Goal: Task Accomplishment & Management: Use online tool/utility

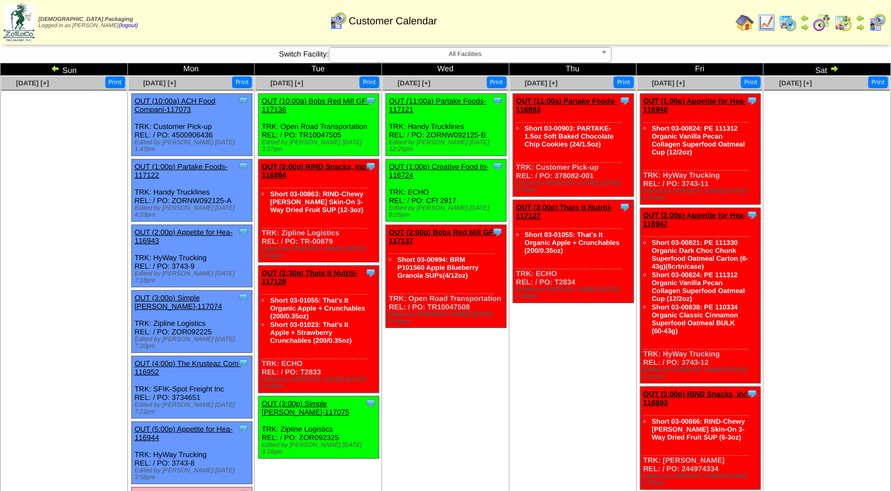
click at [180, 491] on link "OUT (6:00p) Lovebird Foods L-117123" at bounding box center [186, 499] width 102 height 17
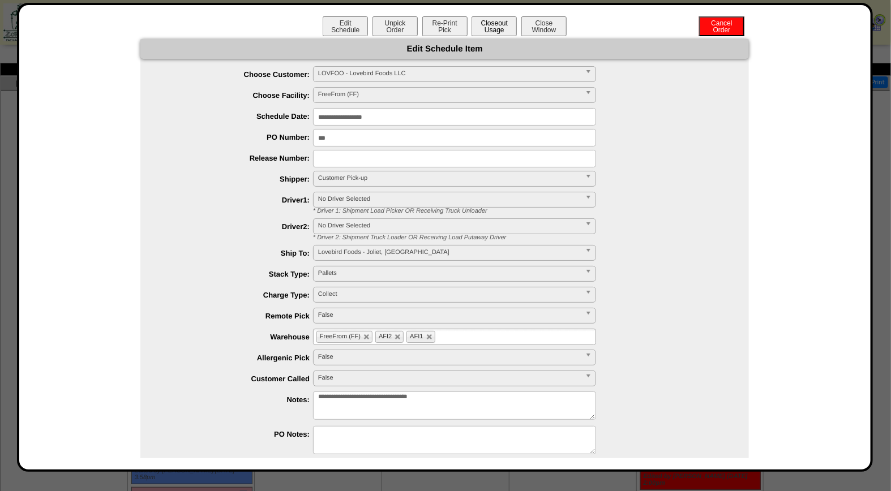
click at [487, 24] on button "Closeout Usage" at bounding box center [493, 26] width 45 height 20
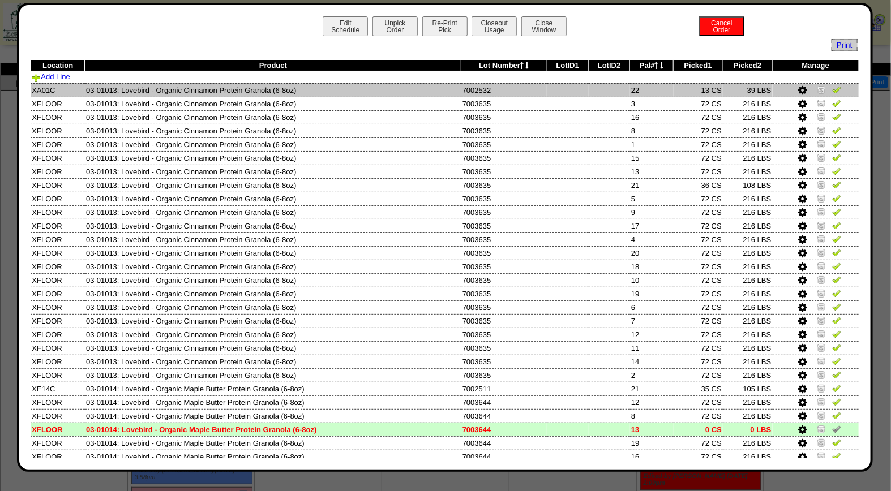
click at [832, 89] on img at bounding box center [836, 89] width 9 height 9
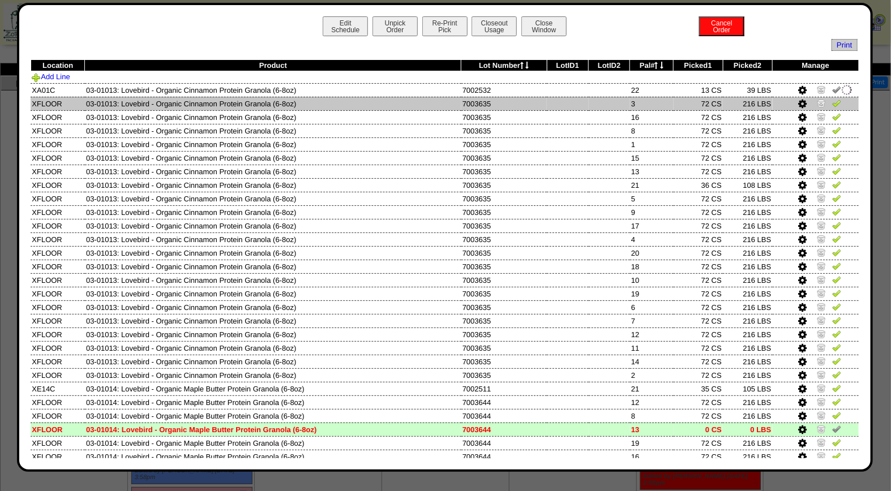
click at [832, 105] on img at bounding box center [836, 102] width 9 height 9
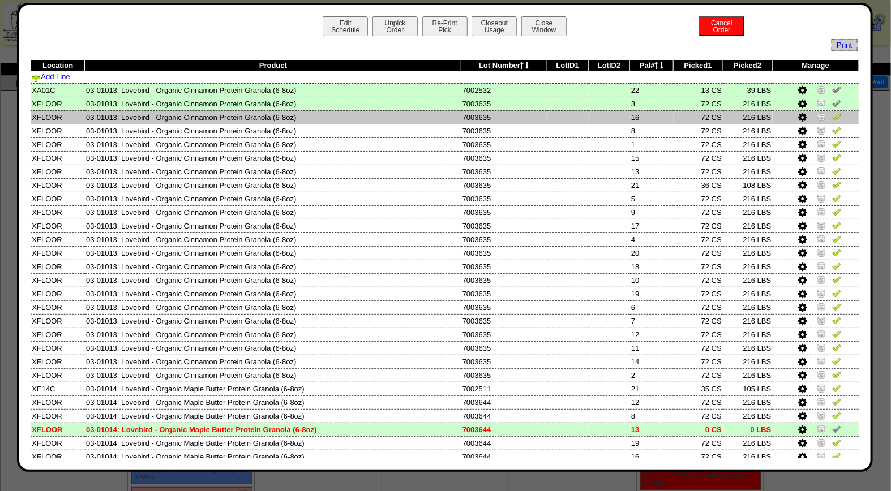
click at [832, 117] on img at bounding box center [836, 116] width 9 height 9
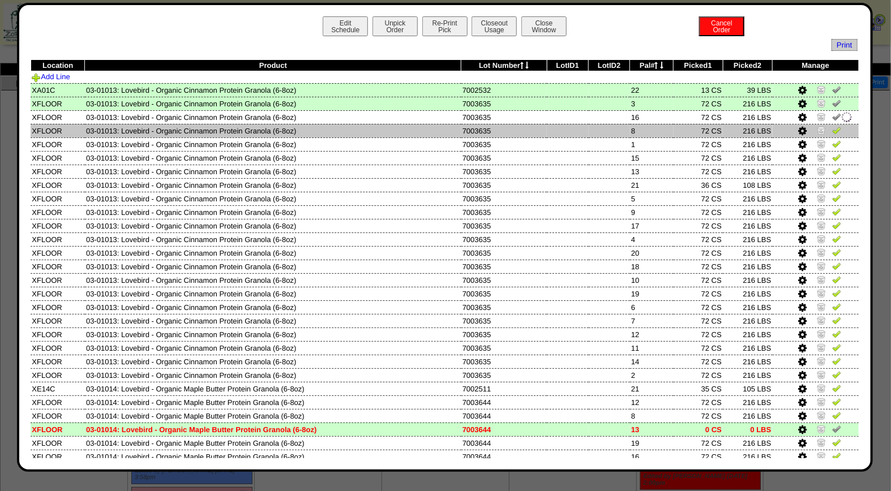
click at [832, 128] on img at bounding box center [836, 130] width 9 height 9
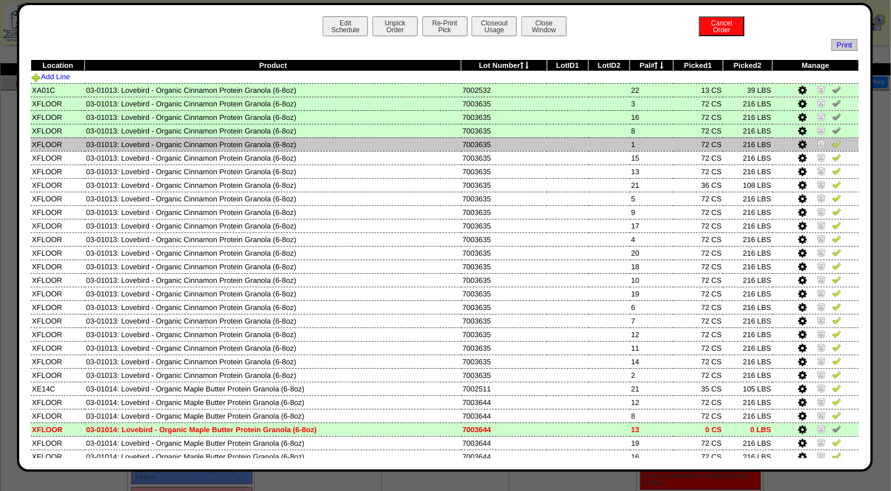
click at [832, 145] on img at bounding box center [836, 143] width 9 height 9
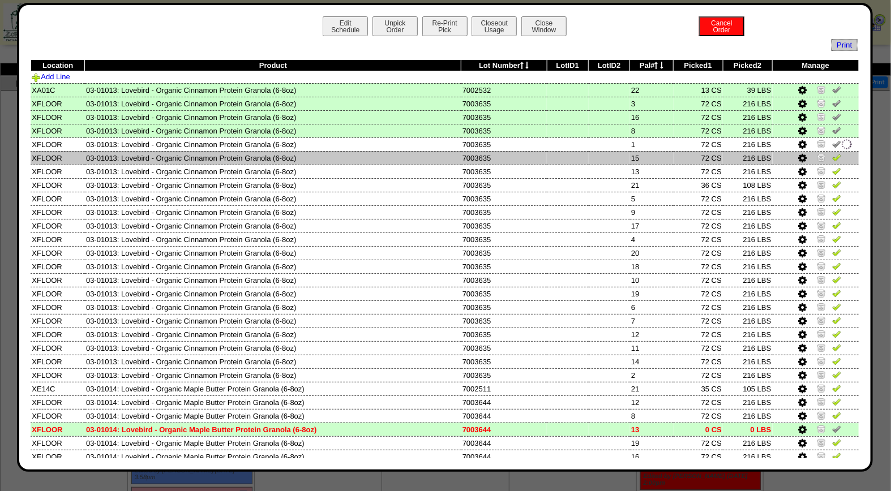
click at [832, 158] on img at bounding box center [836, 157] width 9 height 9
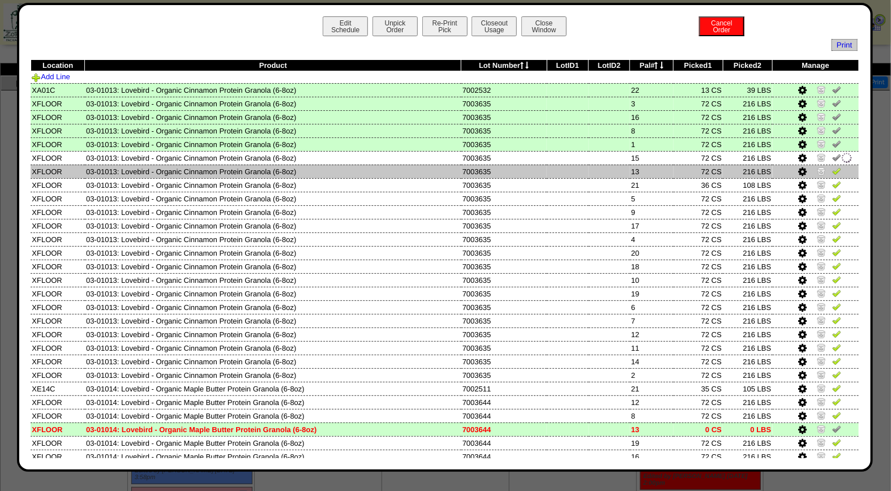
click at [832, 168] on img at bounding box center [836, 170] width 9 height 9
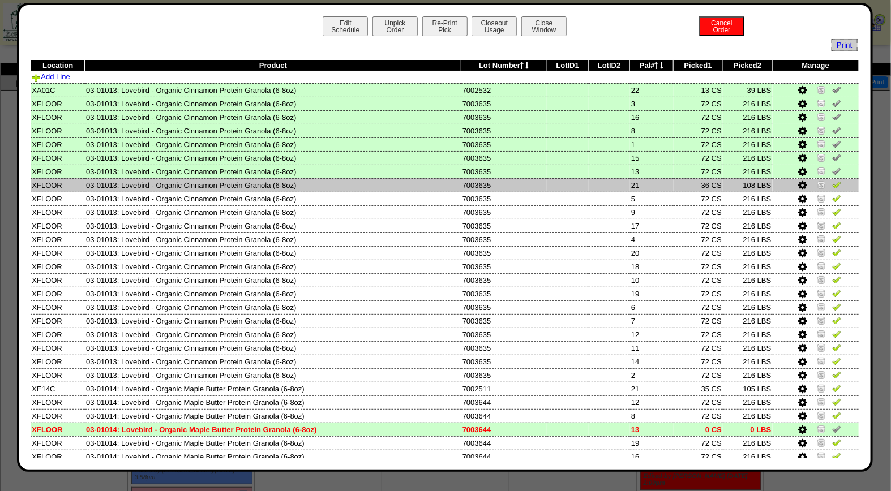
click at [832, 181] on img at bounding box center [836, 184] width 9 height 9
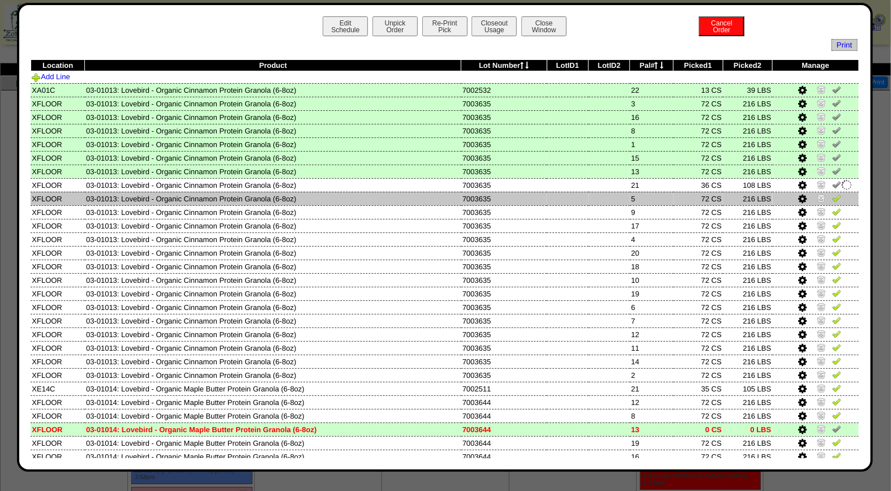
click at [832, 198] on img at bounding box center [836, 198] width 9 height 9
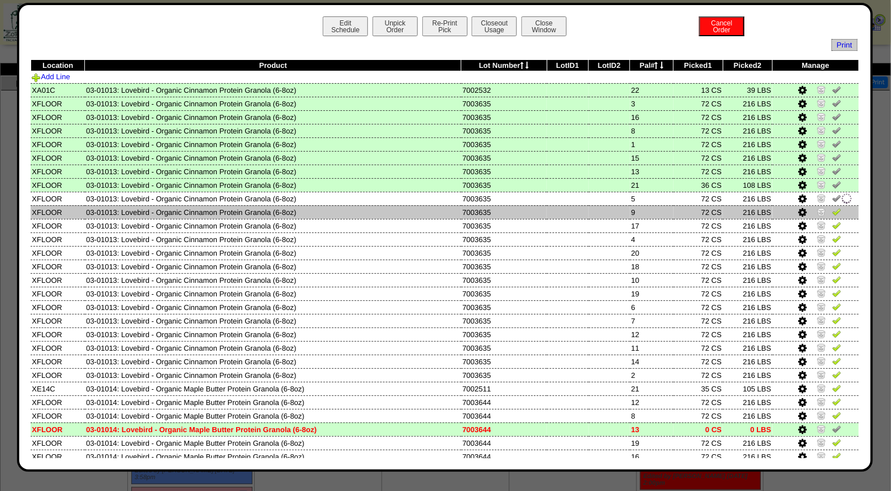
click at [832, 208] on img at bounding box center [836, 211] width 9 height 9
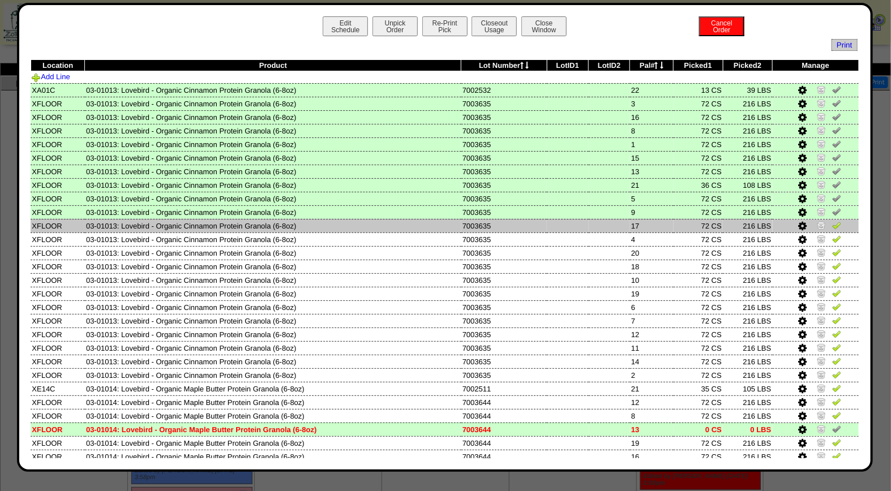
click at [832, 225] on img at bounding box center [836, 225] width 9 height 9
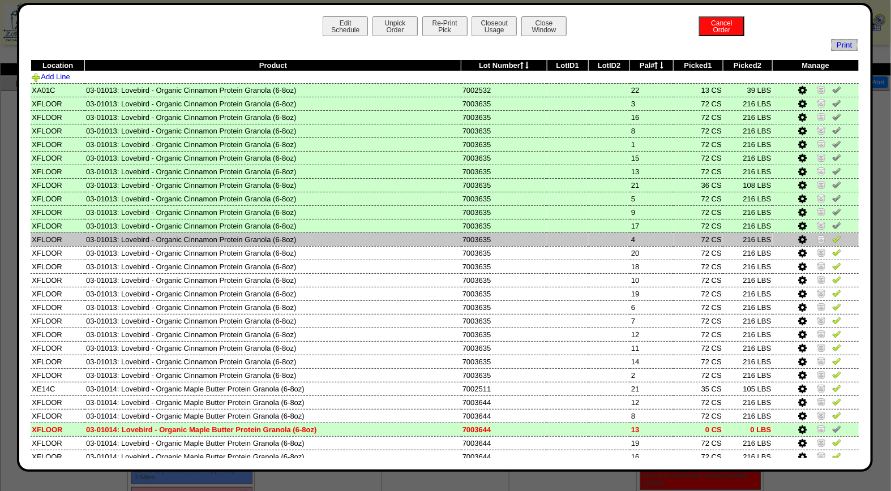
click at [832, 234] on img at bounding box center [836, 238] width 9 height 9
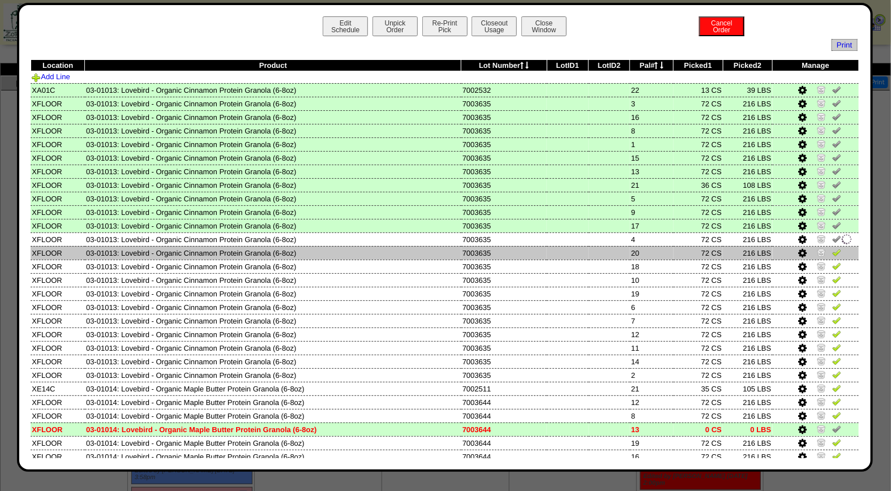
click at [832, 248] on img at bounding box center [836, 252] width 9 height 9
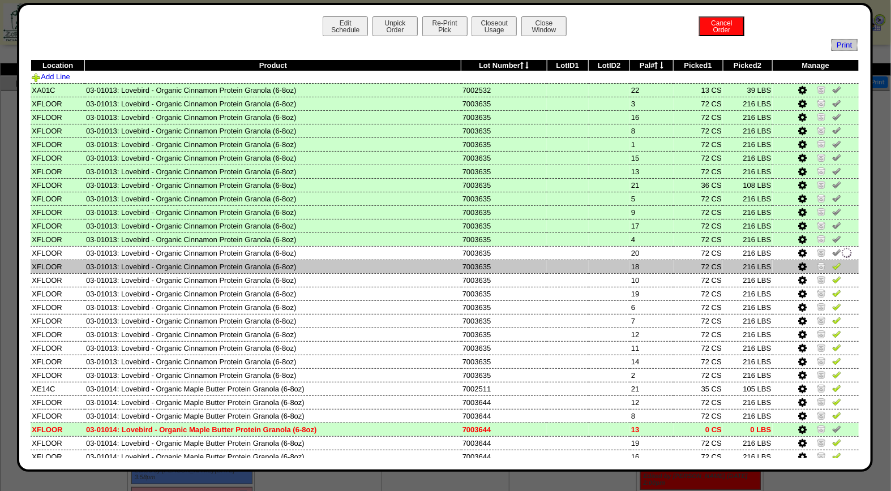
click at [832, 263] on img at bounding box center [836, 265] width 9 height 9
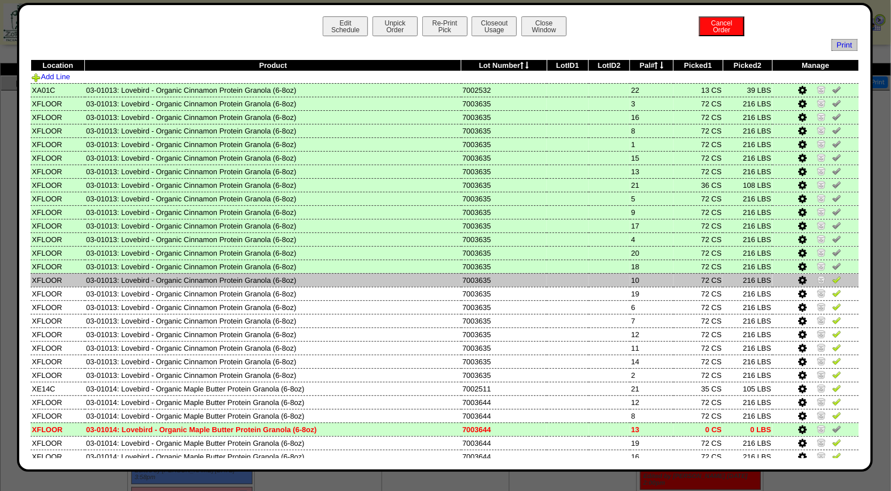
click at [832, 276] on img at bounding box center [836, 279] width 9 height 9
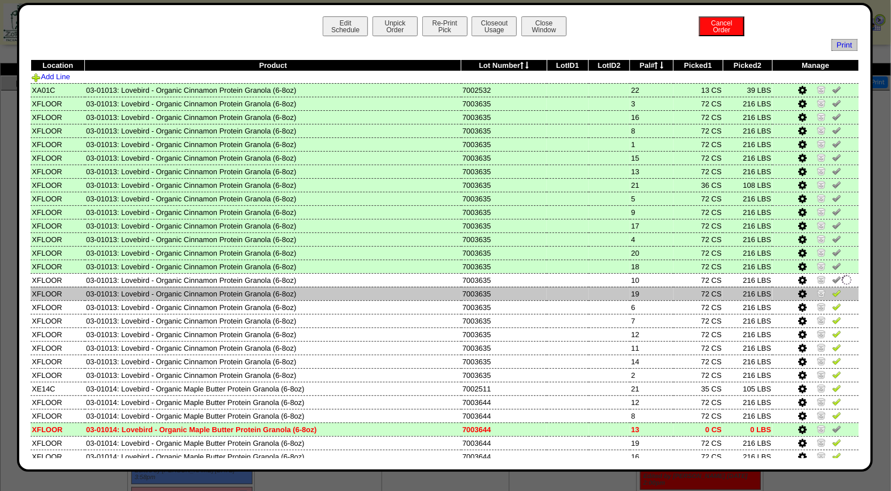
click at [832, 289] on img at bounding box center [836, 293] width 9 height 9
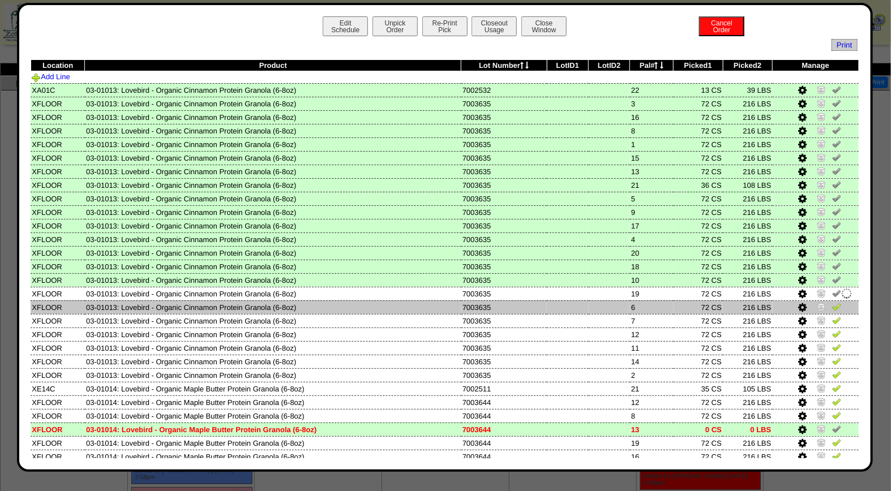
click at [832, 302] on img at bounding box center [836, 306] width 9 height 9
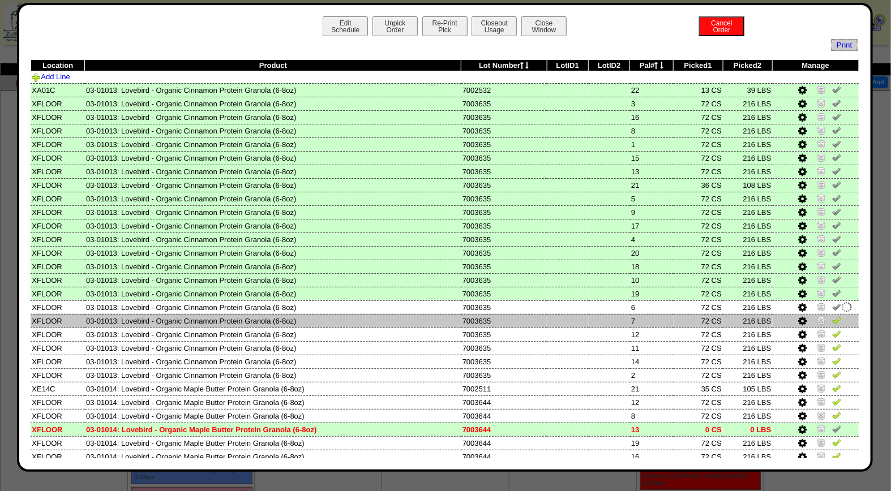
click at [832, 317] on img at bounding box center [836, 320] width 9 height 9
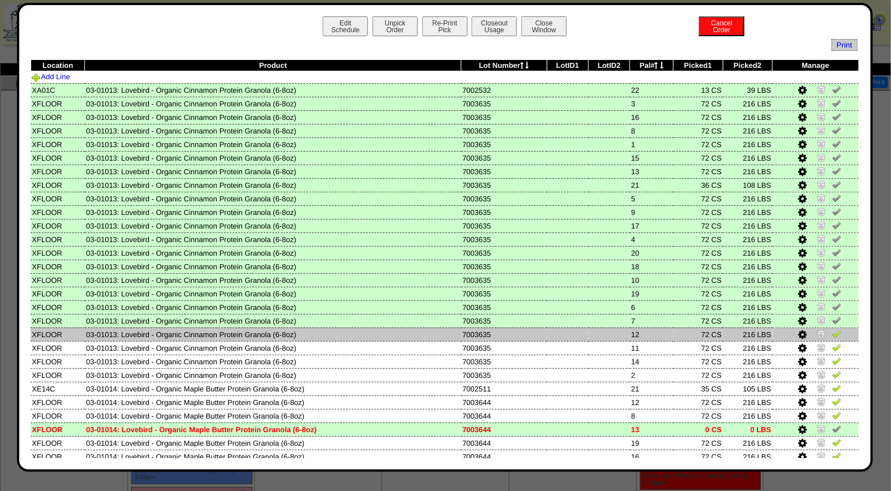
click at [832, 332] on img at bounding box center [836, 333] width 9 height 9
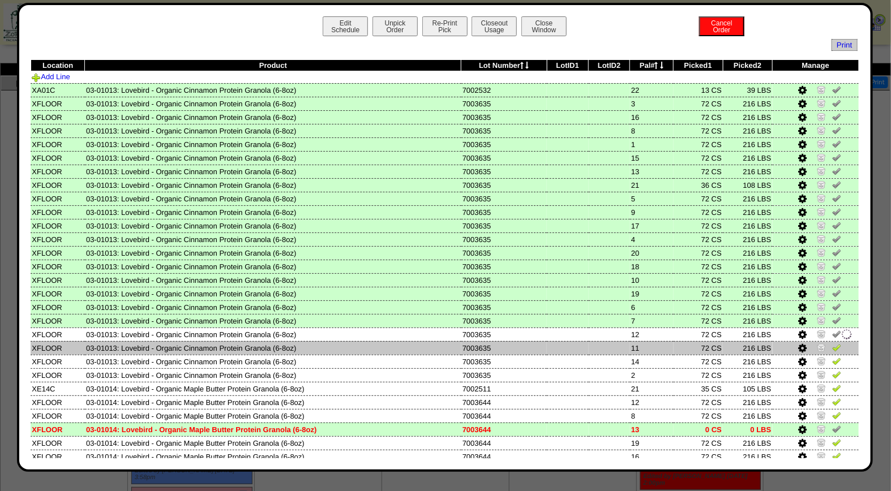
click at [832, 343] on img at bounding box center [836, 347] width 9 height 9
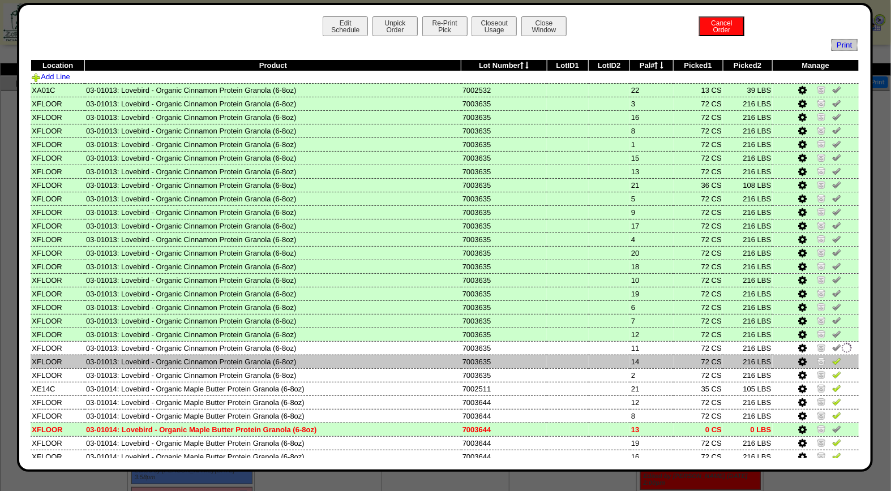
click at [832, 356] on img at bounding box center [836, 360] width 9 height 9
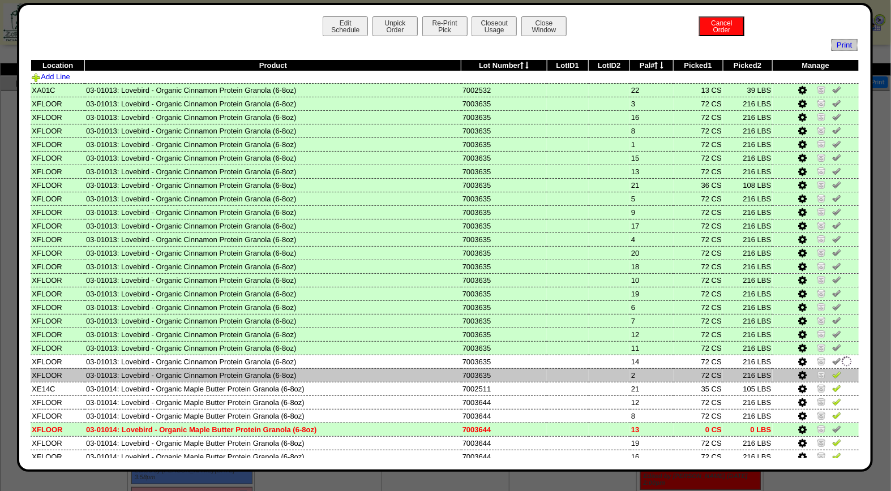
click at [832, 372] on img at bounding box center [836, 374] width 9 height 9
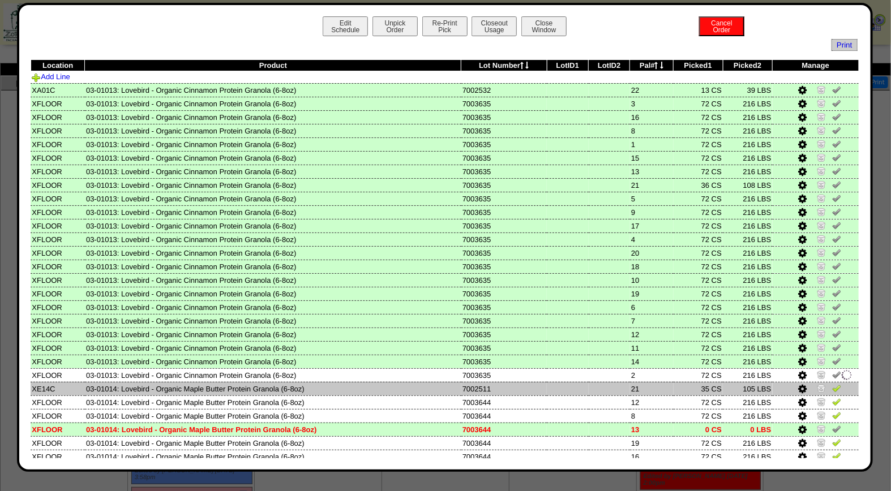
click at [832, 384] on img at bounding box center [836, 388] width 9 height 9
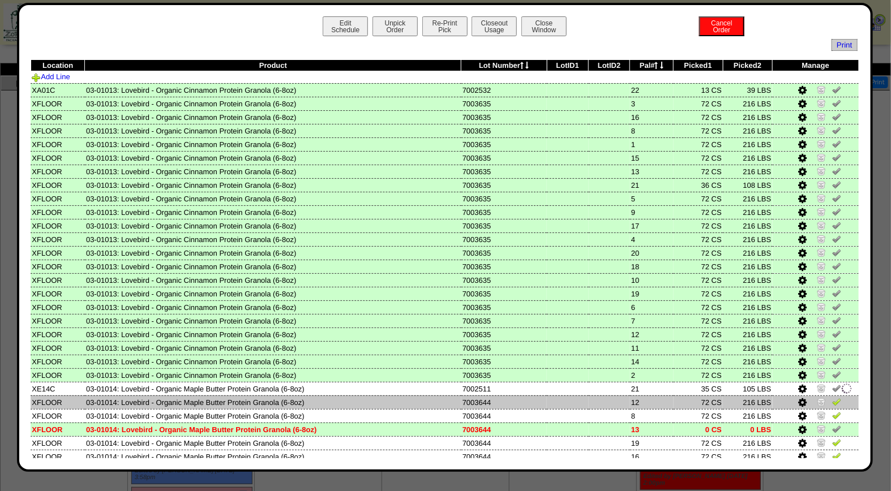
click at [832, 398] on img at bounding box center [836, 401] width 9 height 9
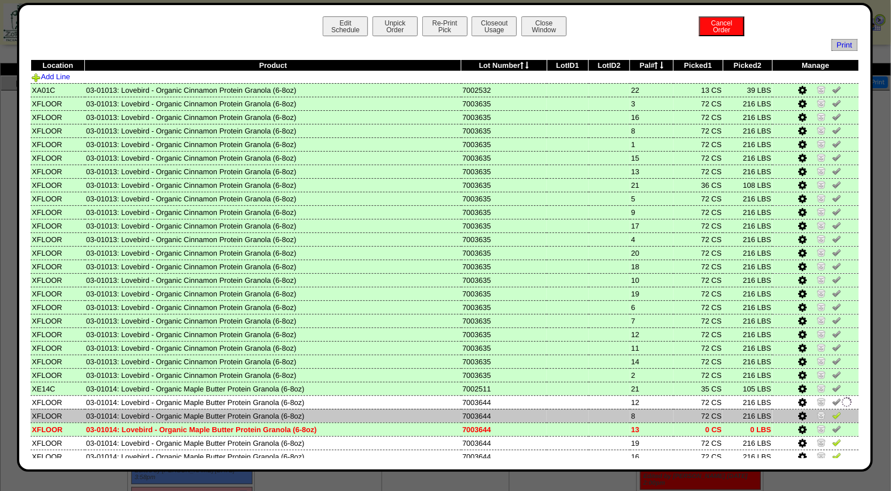
click at [832, 412] on img at bounding box center [836, 415] width 9 height 9
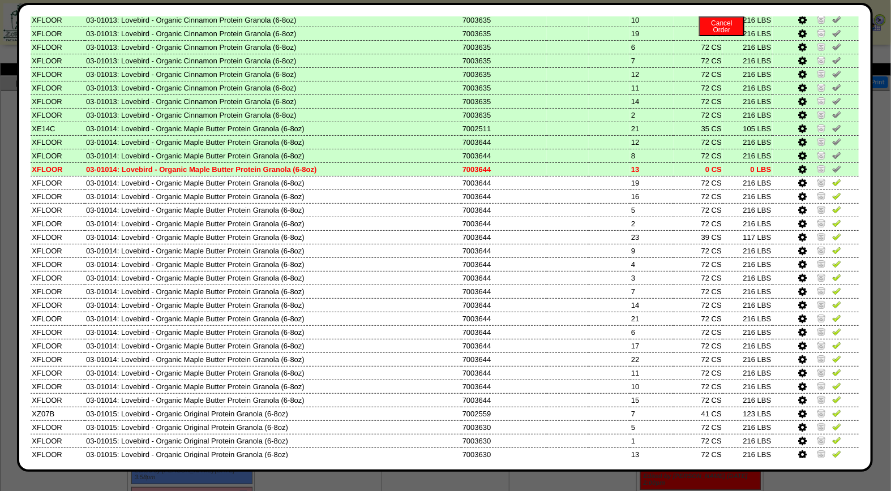
scroll to position [285, 0]
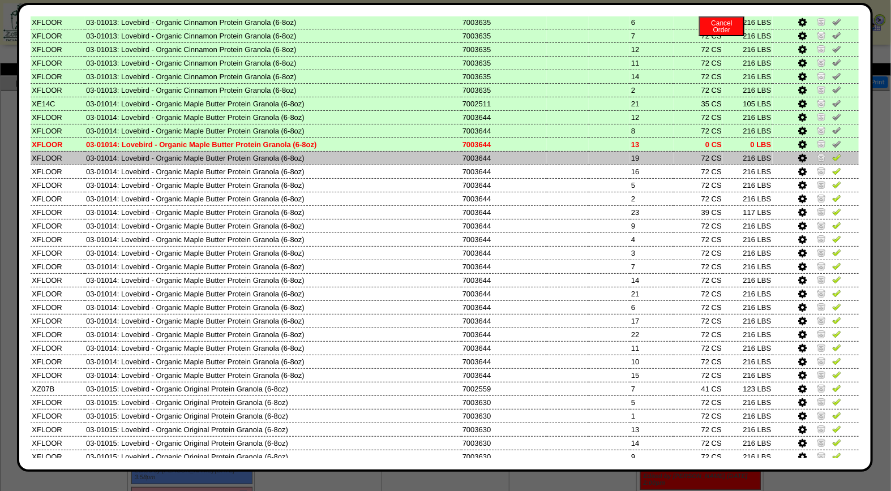
click at [832, 154] on img at bounding box center [836, 157] width 9 height 9
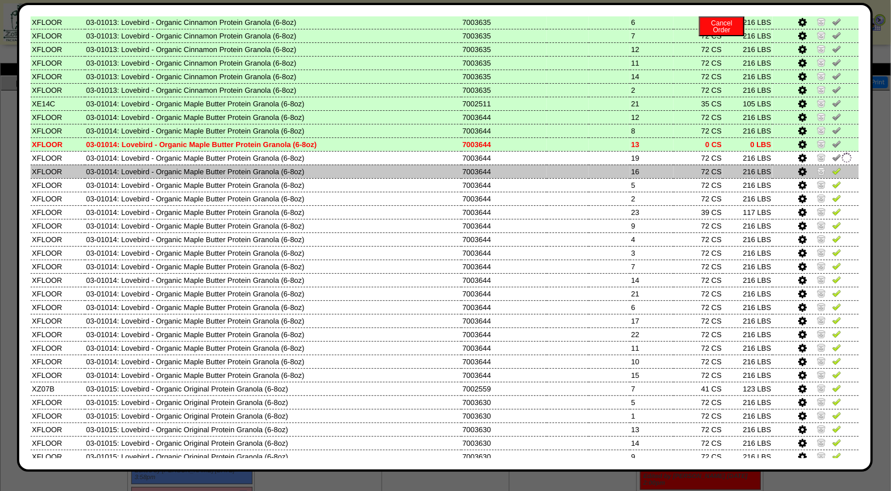
click at [832, 166] on img at bounding box center [836, 170] width 9 height 9
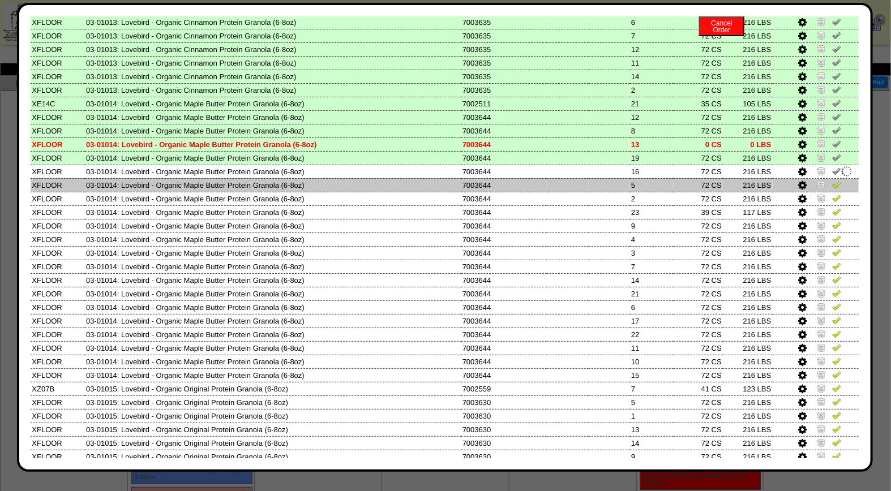
click at [832, 180] on img at bounding box center [836, 184] width 9 height 9
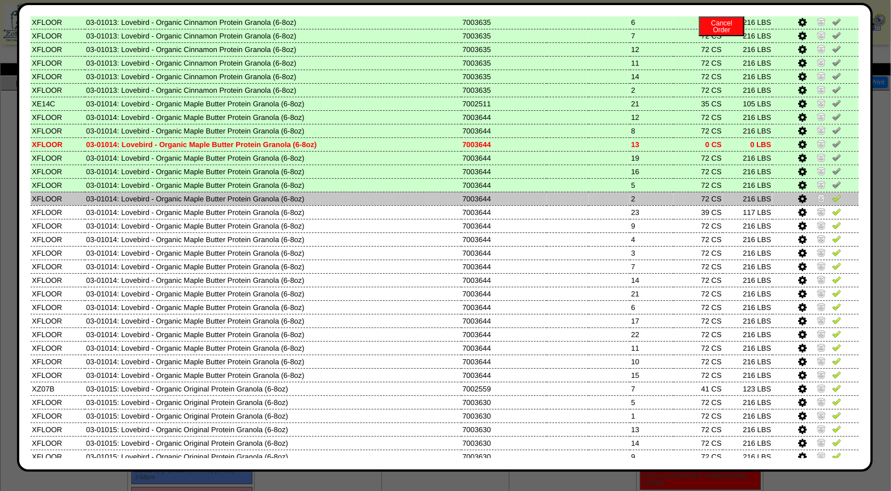
click at [832, 194] on img at bounding box center [836, 198] width 9 height 9
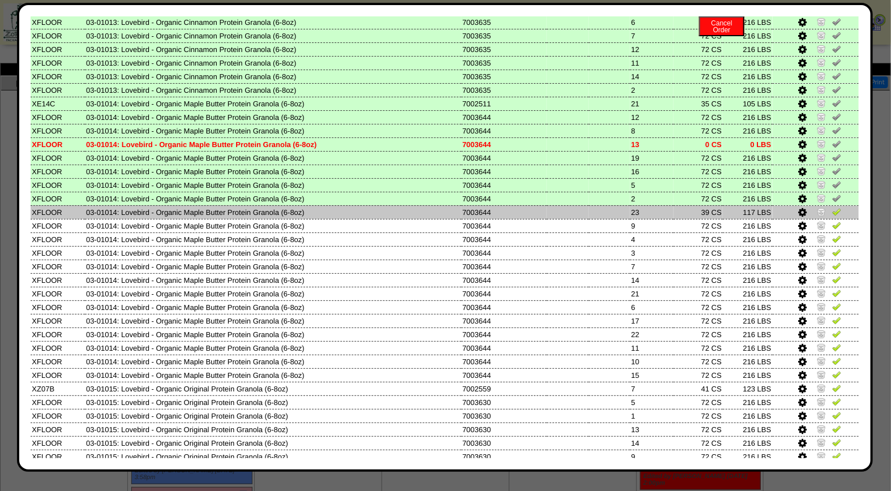
click at [832, 207] on img at bounding box center [836, 211] width 9 height 9
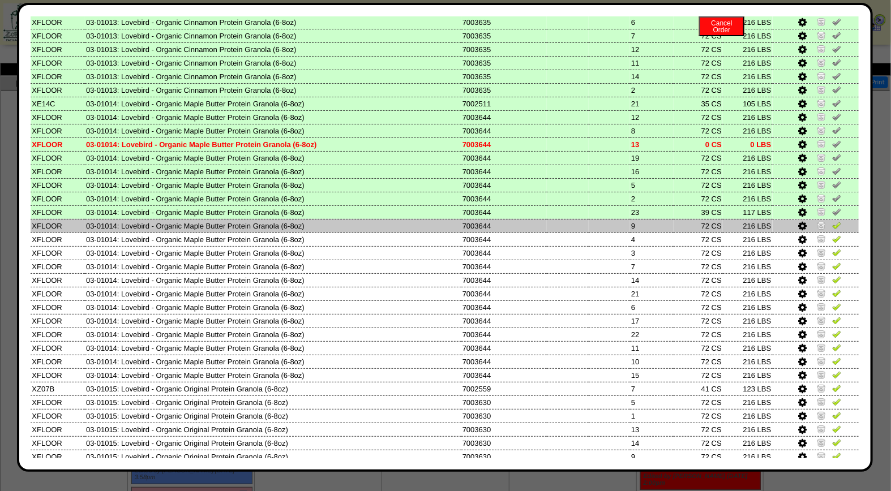
click at [832, 221] on img at bounding box center [836, 225] width 9 height 9
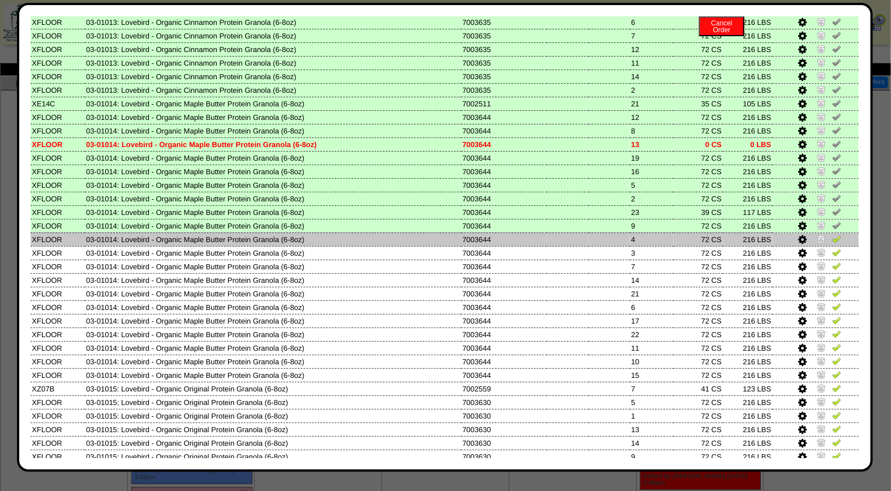
click at [832, 234] on img at bounding box center [836, 238] width 9 height 9
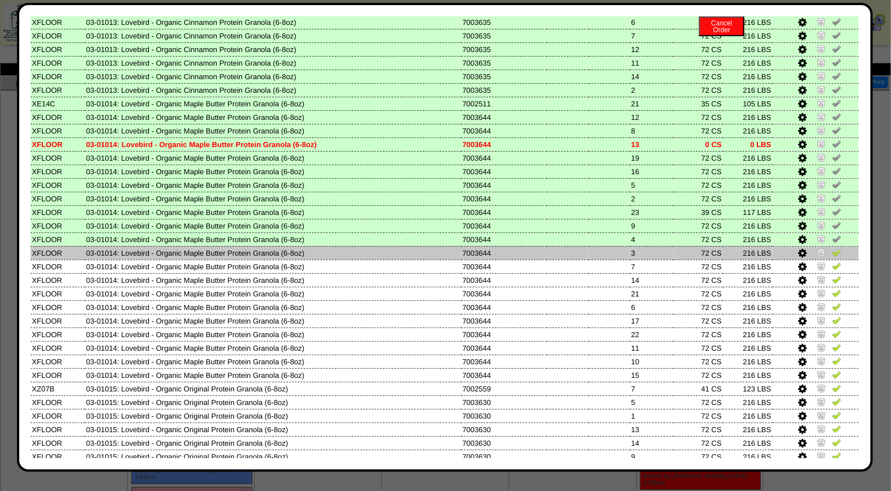
click at [832, 248] on img at bounding box center [836, 252] width 9 height 9
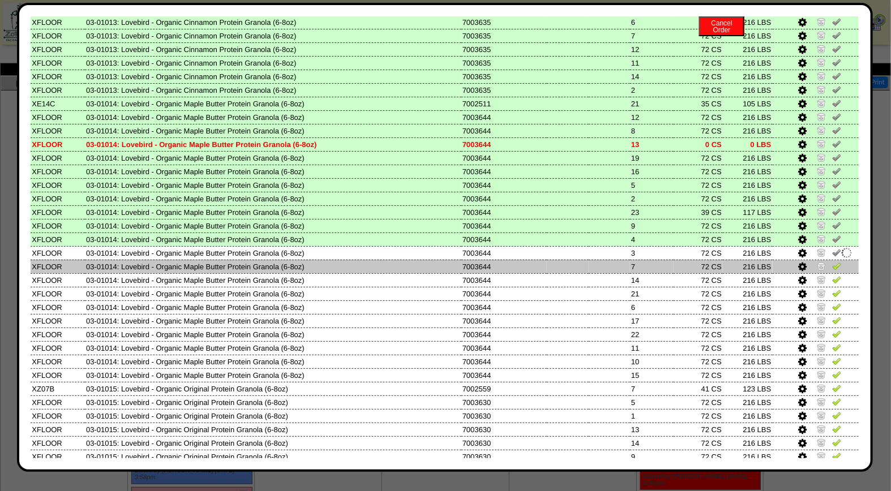
click at [832, 261] on img at bounding box center [836, 265] width 9 height 9
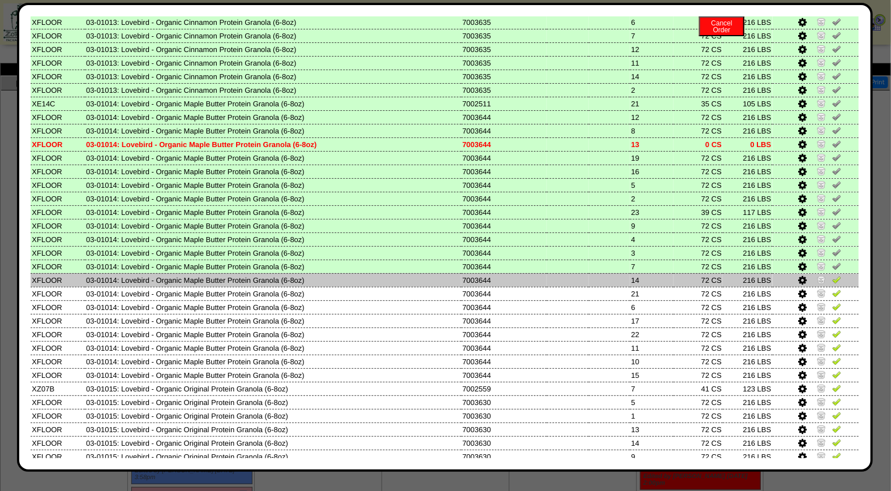
click at [832, 275] on img at bounding box center [836, 279] width 9 height 9
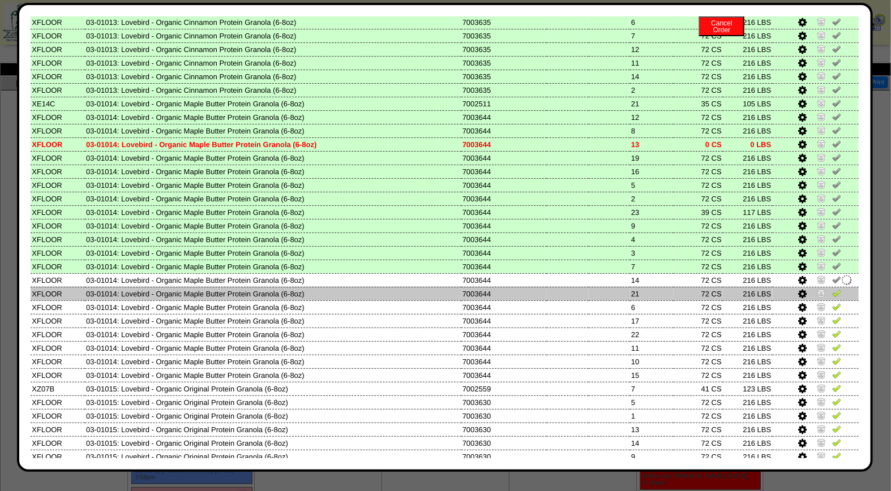
click at [832, 289] on img at bounding box center [836, 293] width 9 height 9
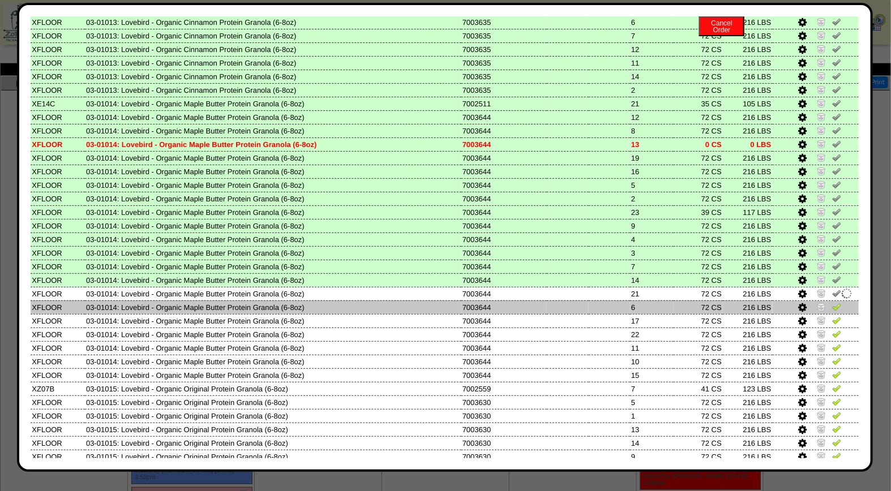
click at [832, 302] on img at bounding box center [836, 306] width 9 height 9
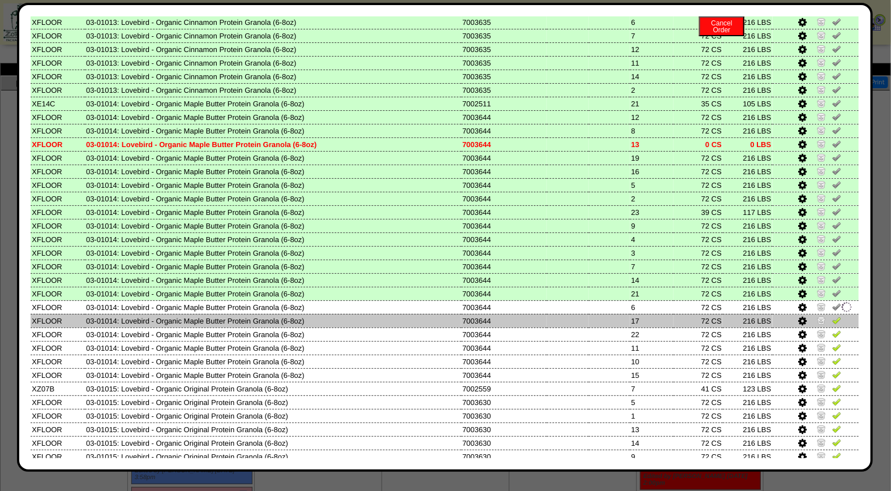
click at [832, 316] on img at bounding box center [836, 320] width 9 height 9
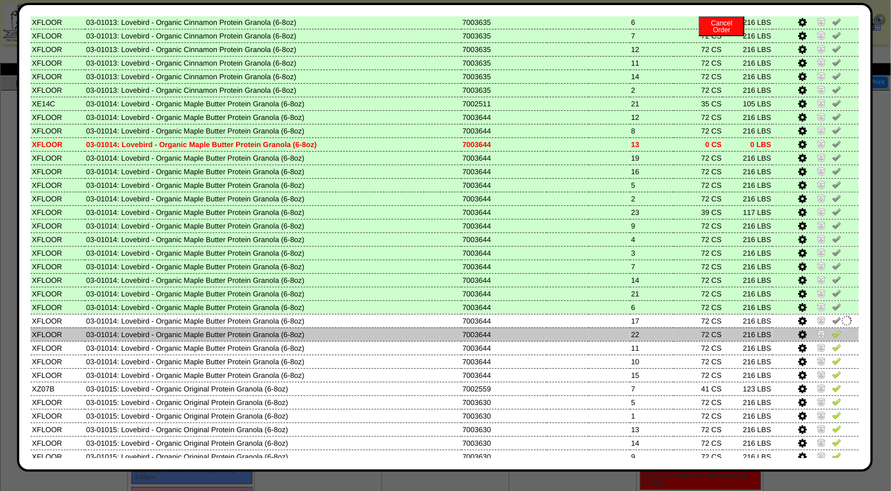
click at [832, 329] on img at bounding box center [836, 333] width 9 height 9
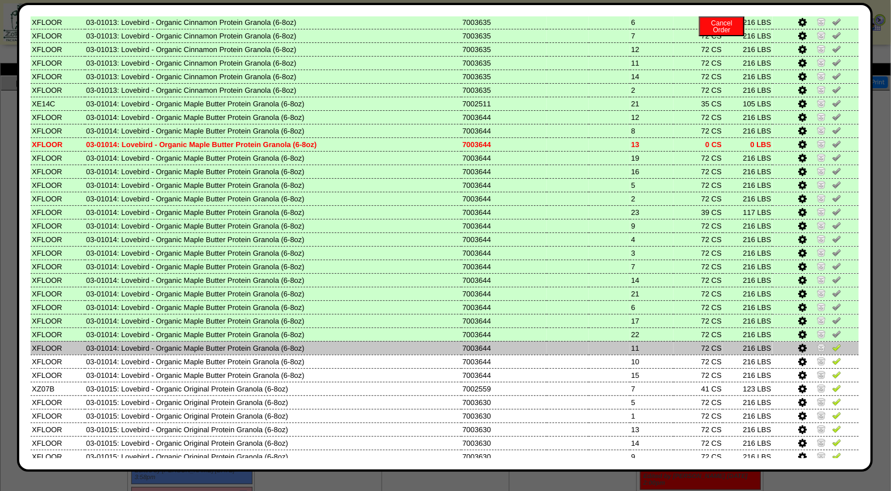
click at [832, 343] on img at bounding box center [836, 347] width 9 height 9
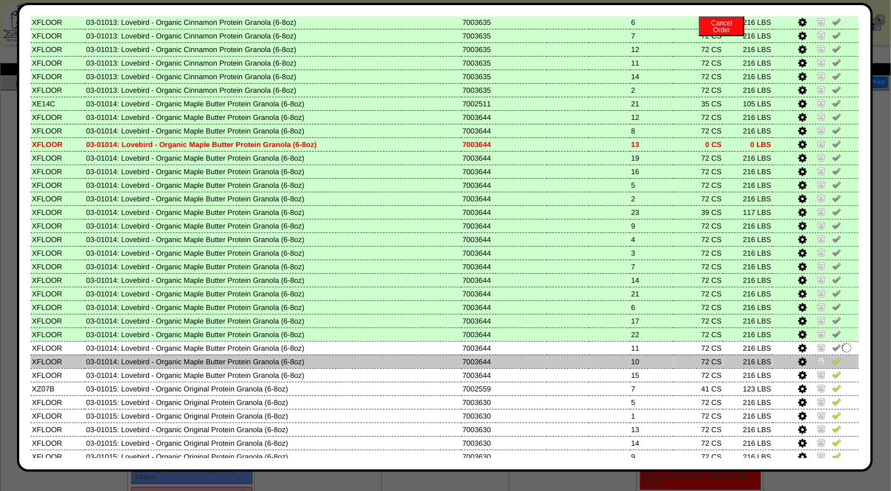
click at [832, 356] on img at bounding box center [836, 360] width 9 height 9
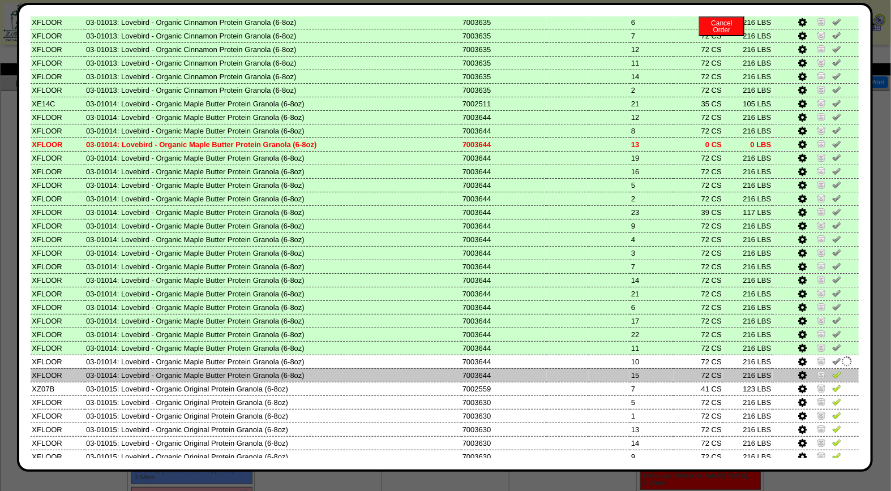
click at [832, 370] on img at bounding box center [836, 374] width 9 height 9
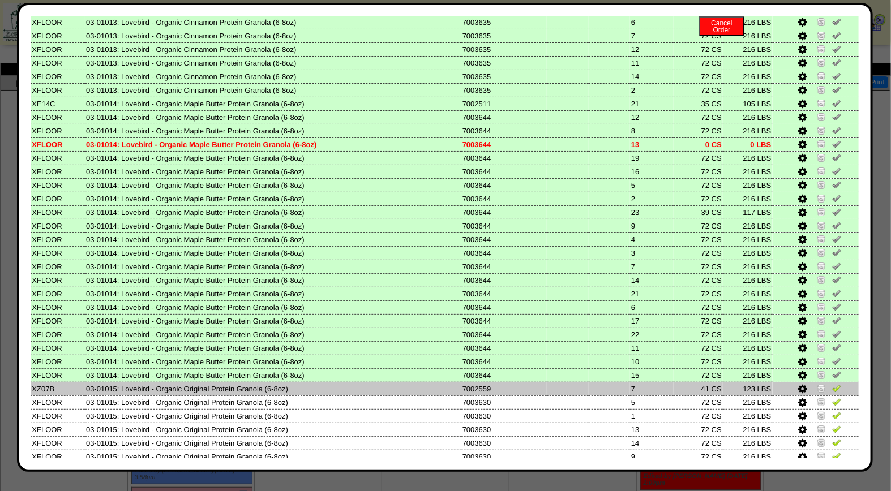
click at [832, 384] on img at bounding box center [836, 388] width 9 height 9
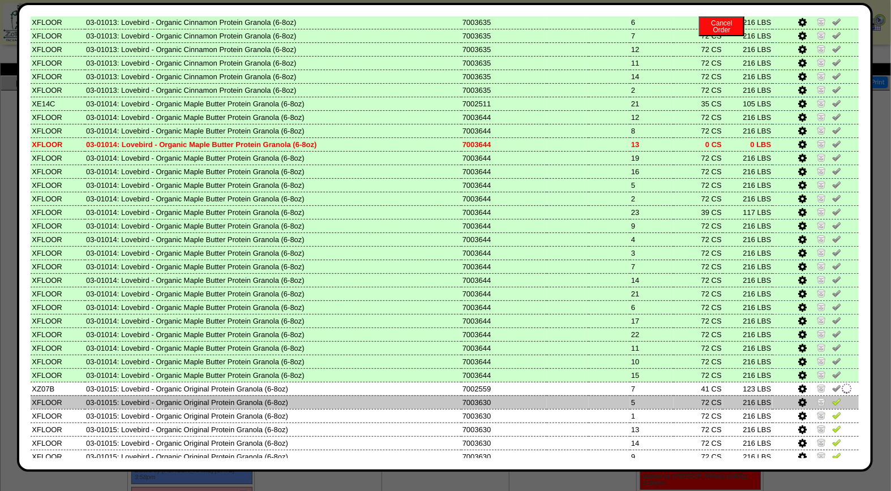
click at [832, 397] on img at bounding box center [836, 401] width 9 height 9
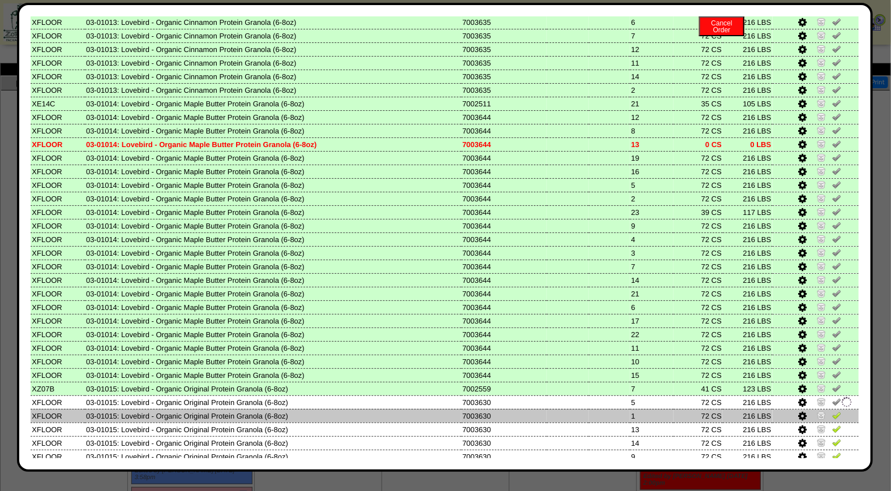
click at [832, 411] on img at bounding box center [836, 415] width 9 height 9
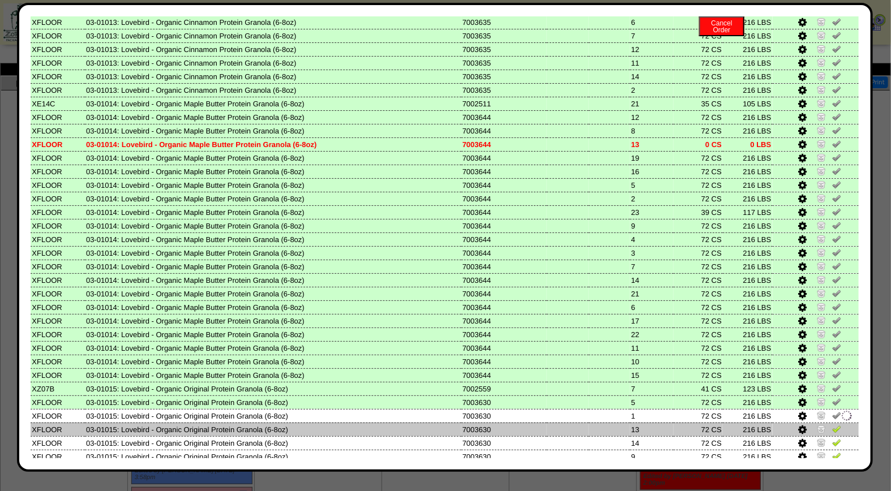
click at [832, 424] on img at bounding box center [836, 428] width 9 height 9
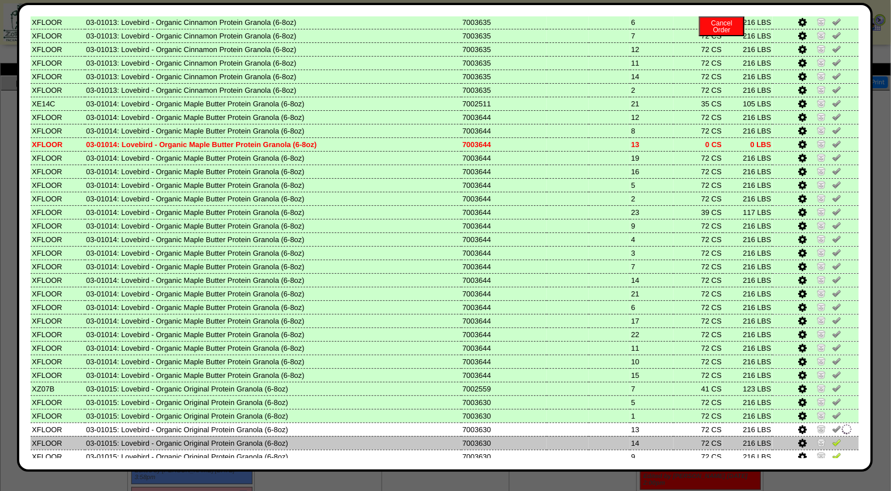
click at [832, 438] on img at bounding box center [836, 442] width 9 height 9
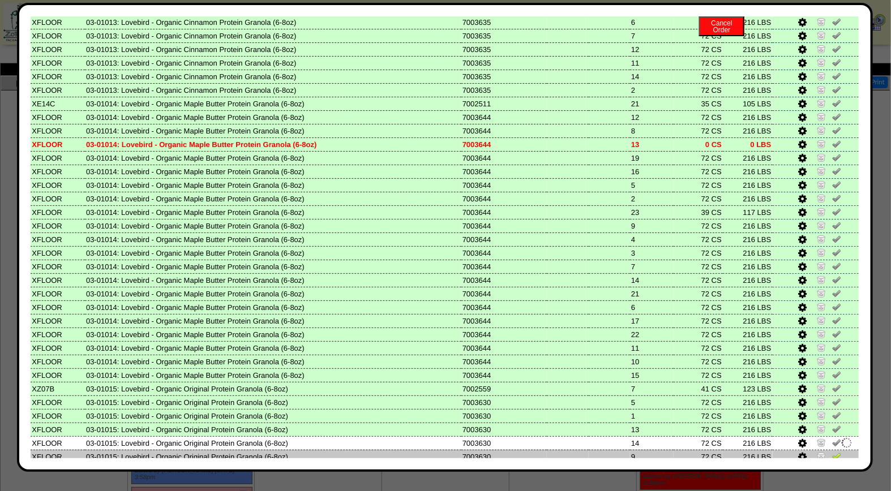
click at [832, 452] on img at bounding box center [836, 456] width 9 height 9
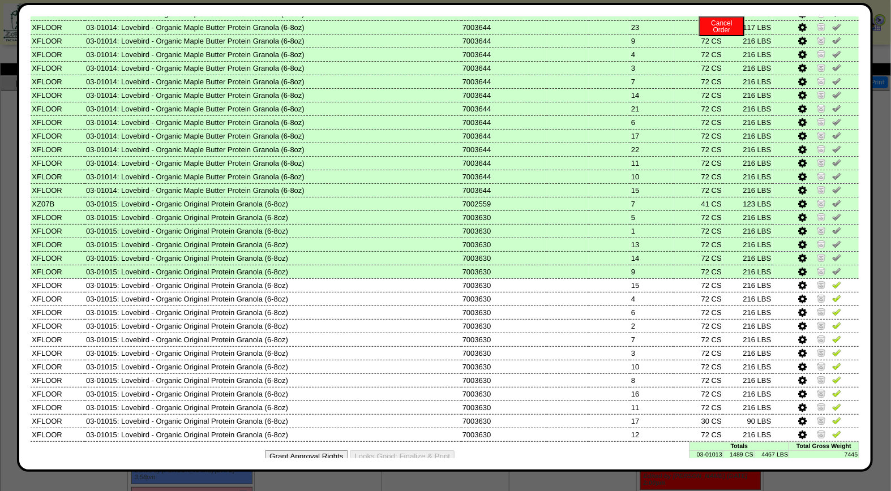
scroll to position [474, 0]
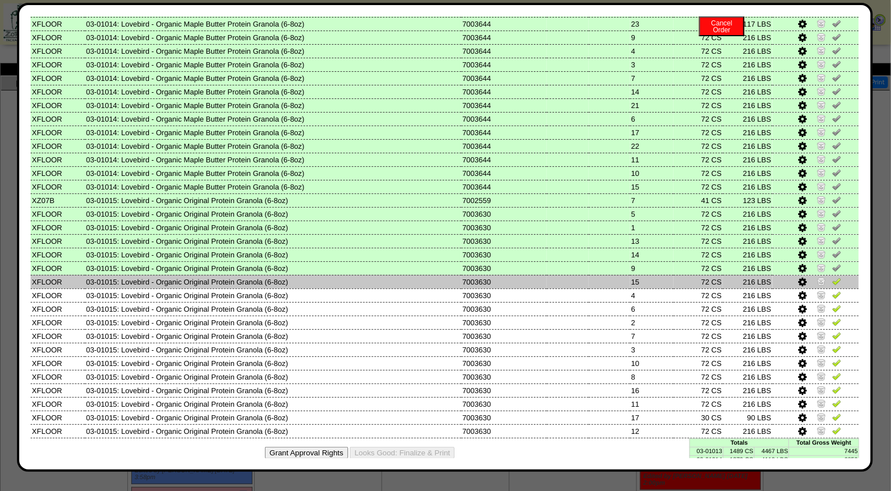
click at [832, 277] on img at bounding box center [836, 281] width 9 height 9
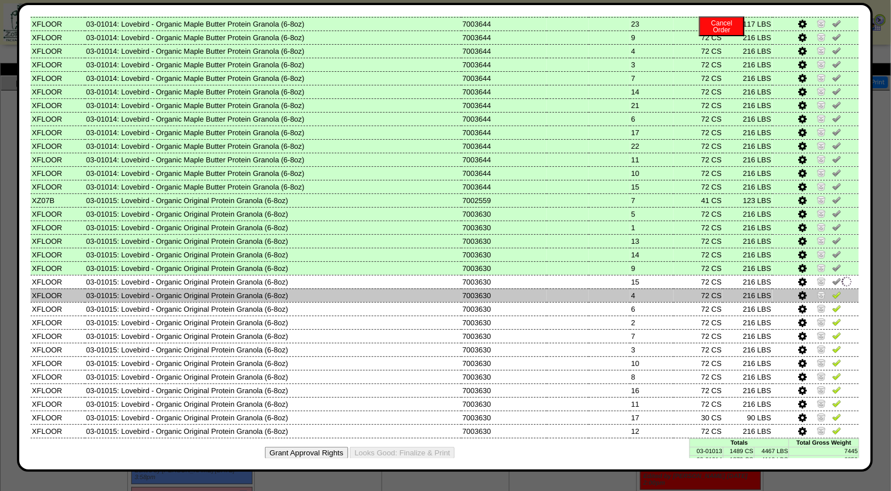
click at [828, 289] on td at bounding box center [815, 296] width 87 height 14
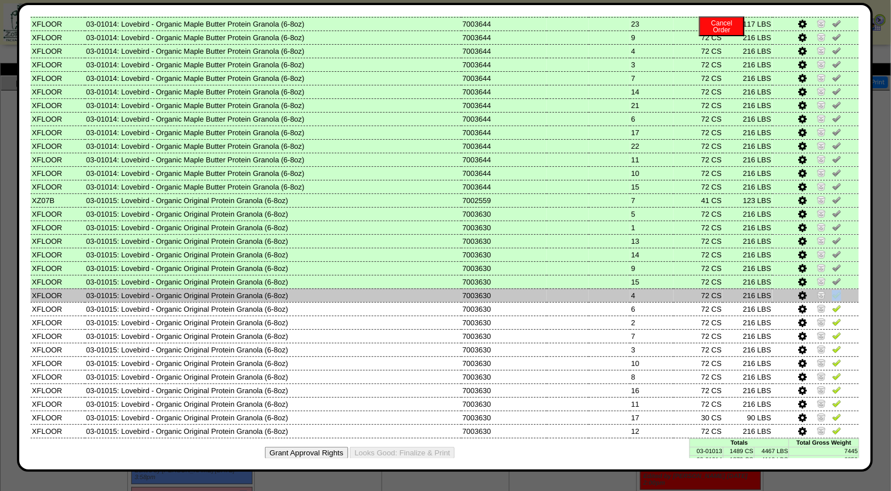
click at [832, 290] on img at bounding box center [836, 294] width 9 height 9
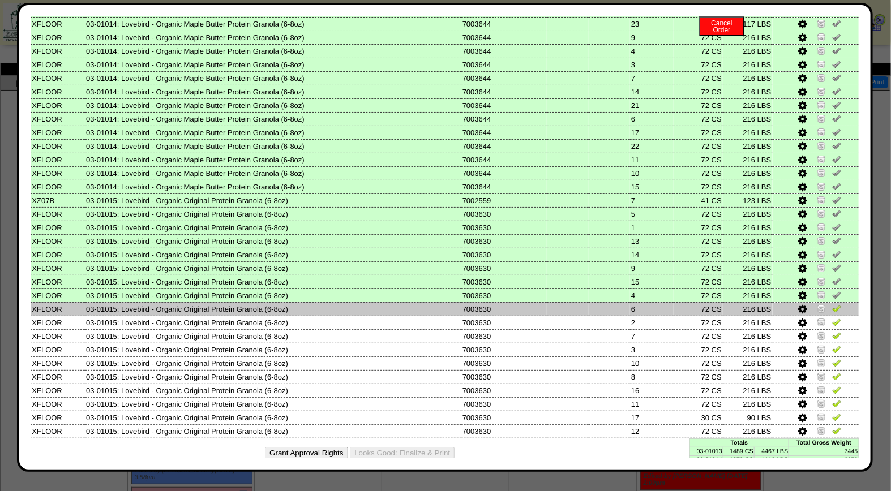
click at [832, 304] on img at bounding box center [836, 308] width 9 height 9
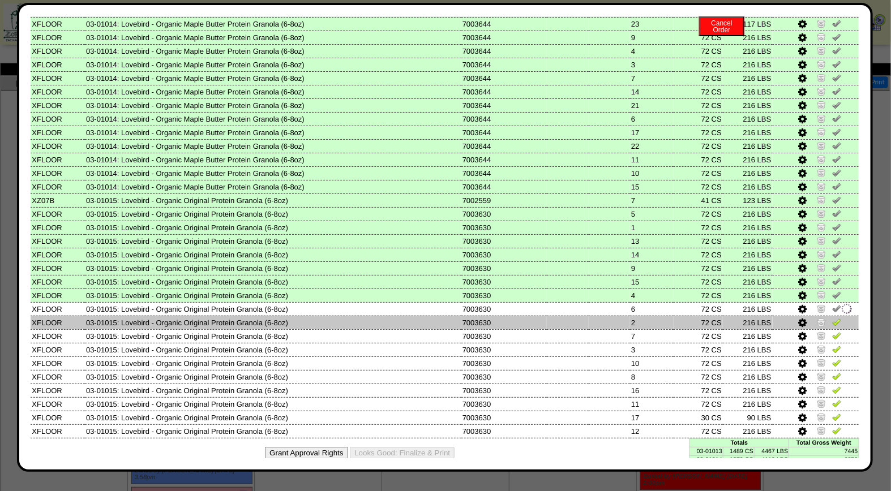
click at [832, 317] on img at bounding box center [836, 321] width 9 height 9
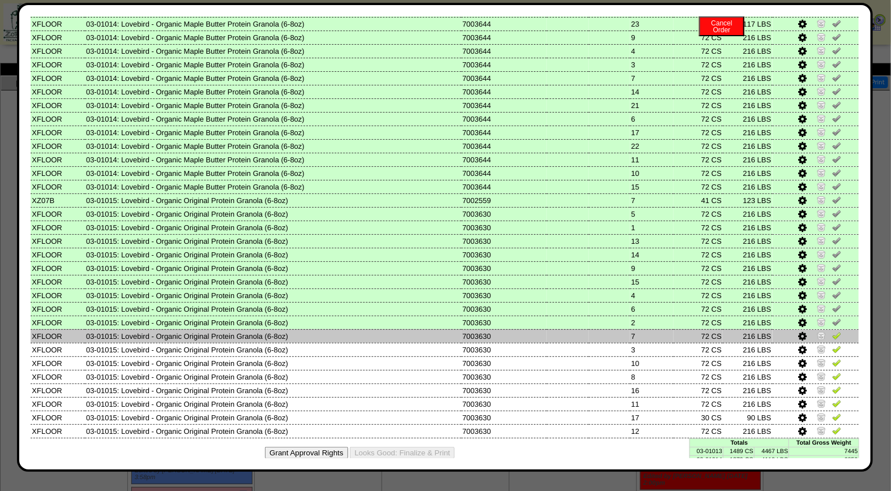
click at [832, 331] on img at bounding box center [836, 335] width 9 height 9
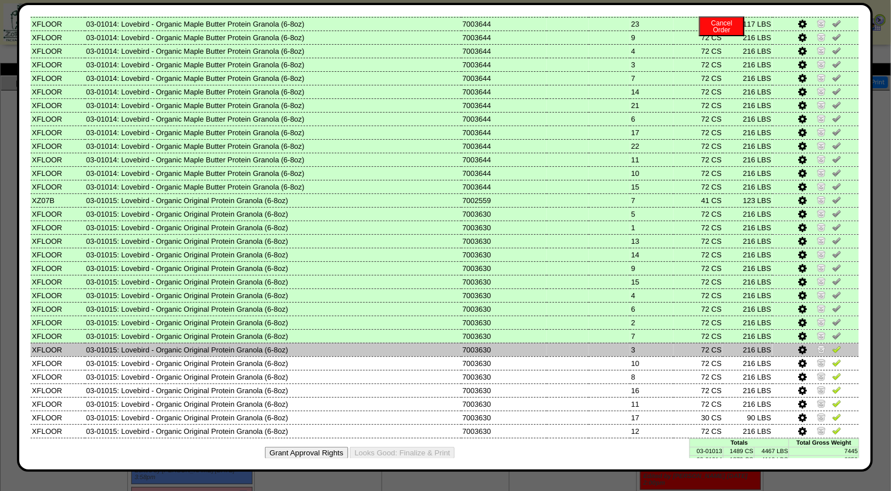
click at [832, 345] on img at bounding box center [836, 349] width 9 height 9
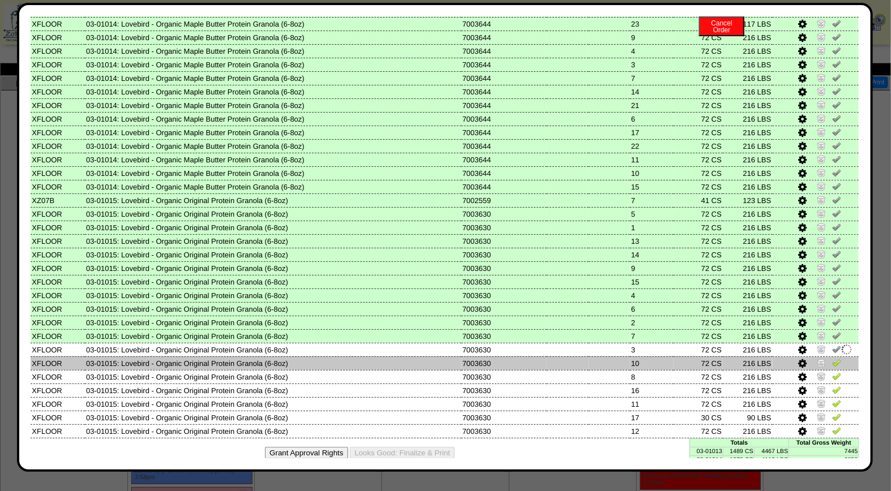
click at [832, 358] on img at bounding box center [836, 362] width 9 height 9
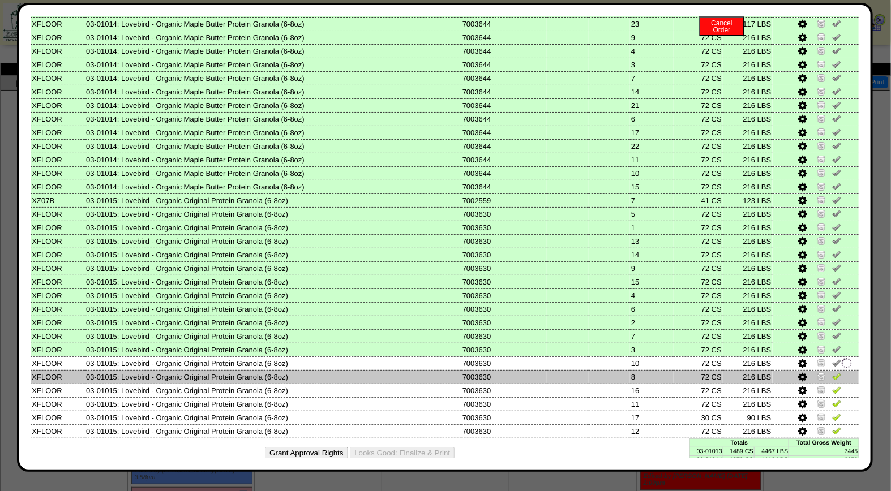
click at [832, 372] on img at bounding box center [836, 376] width 9 height 9
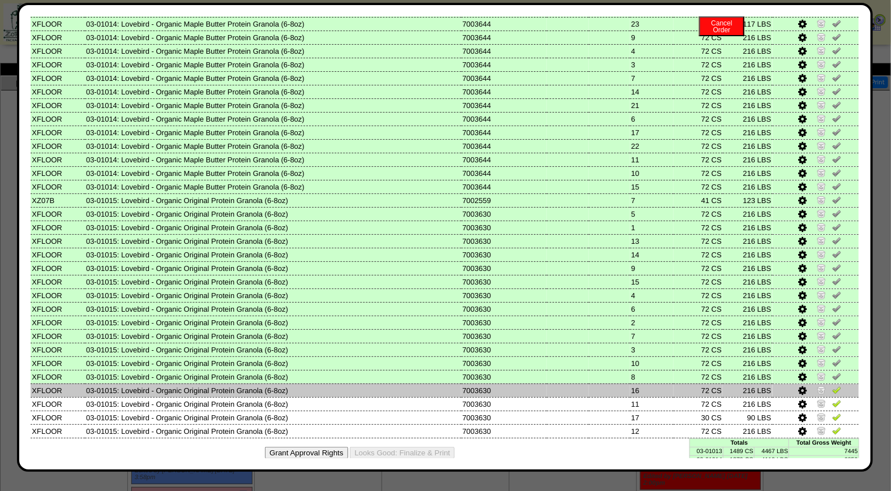
click at [832, 385] on img at bounding box center [836, 389] width 9 height 9
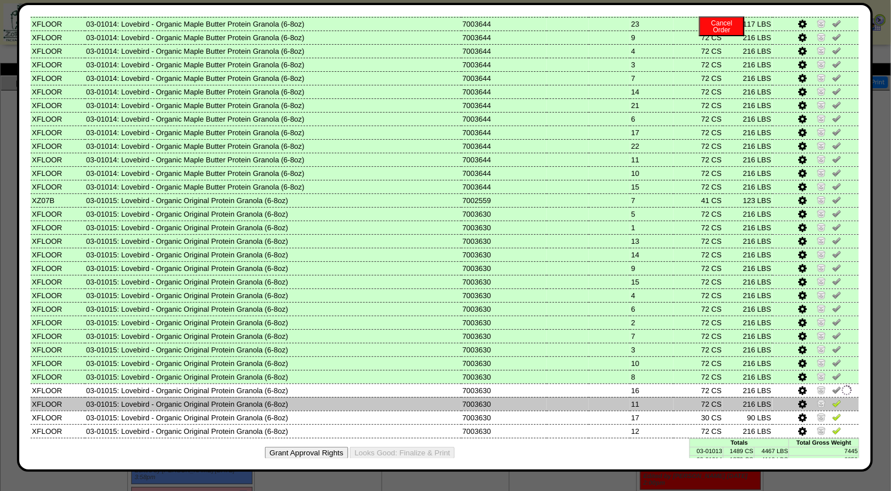
click at [832, 399] on img at bounding box center [836, 403] width 9 height 9
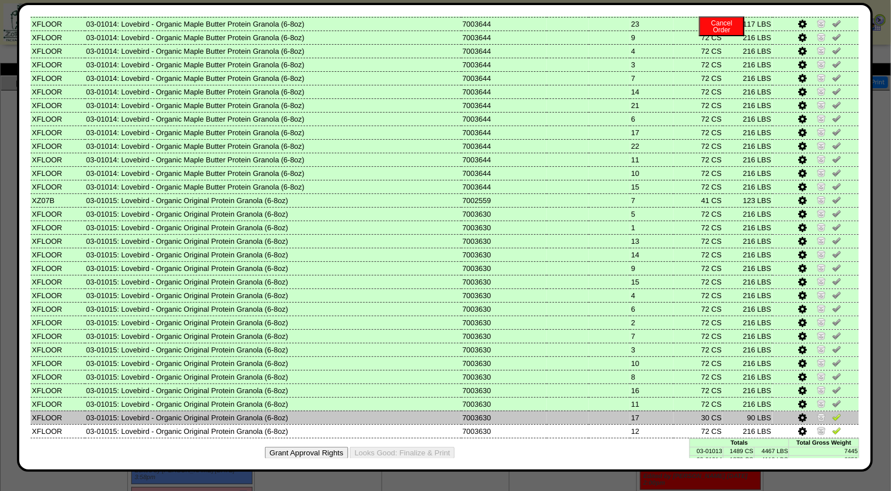
click at [832, 413] on img at bounding box center [836, 417] width 9 height 9
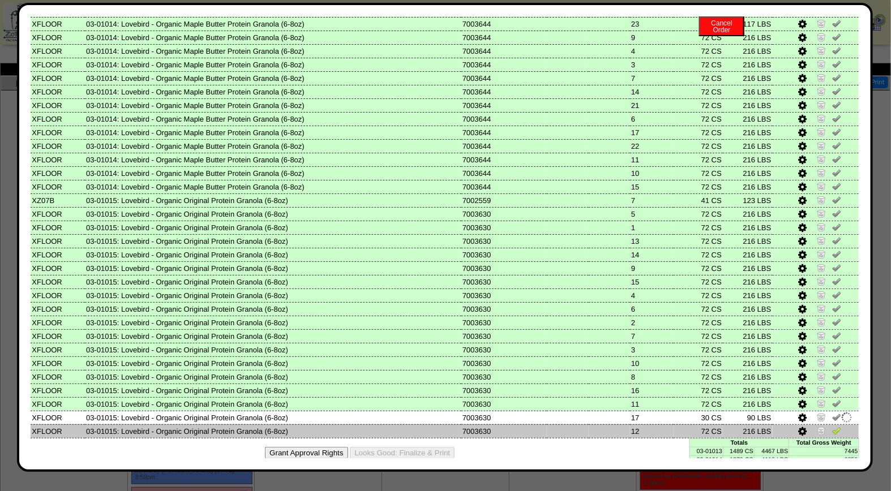
click at [832, 426] on img at bounding box center [836, 430] width 9 height 9
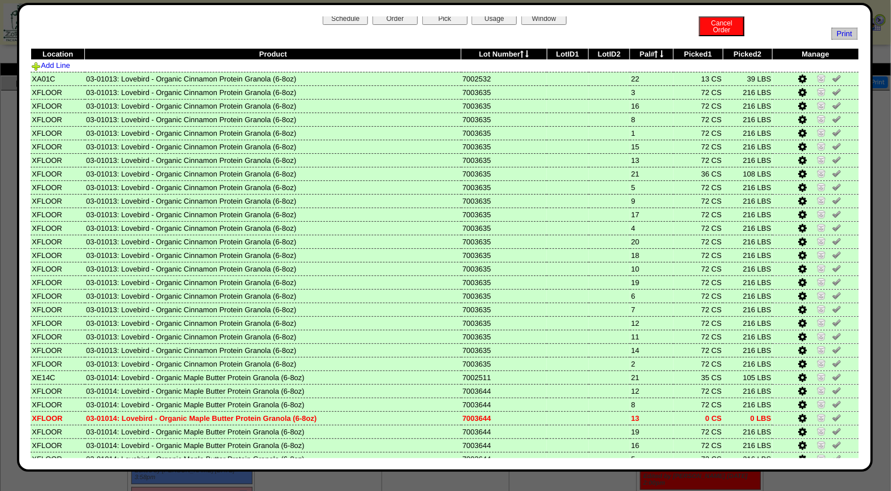
scroll to position [0, 0]
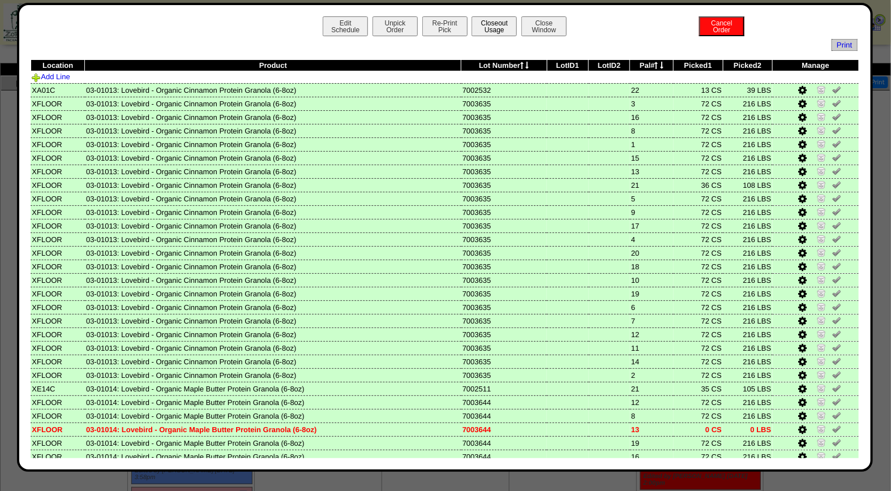
click at [493, 19] on button "Closeout Usage" at bounding box center [493, 26] width 45 height 20
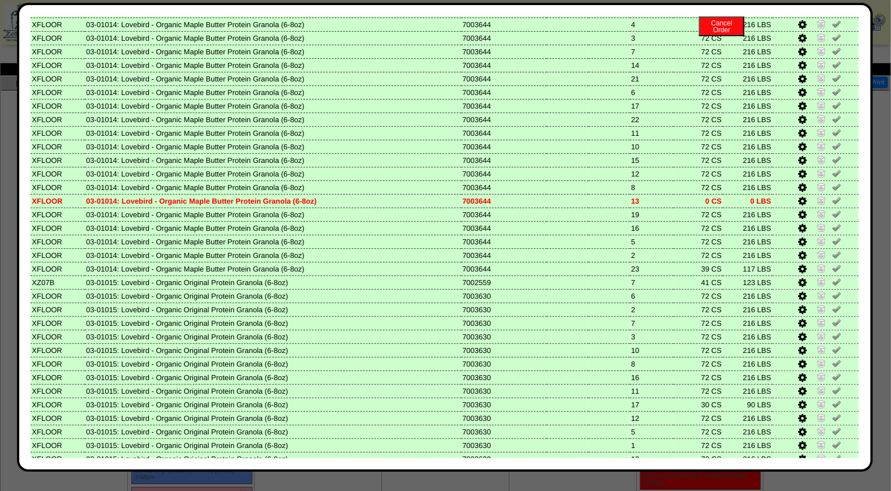
scroll to position [474, 0]
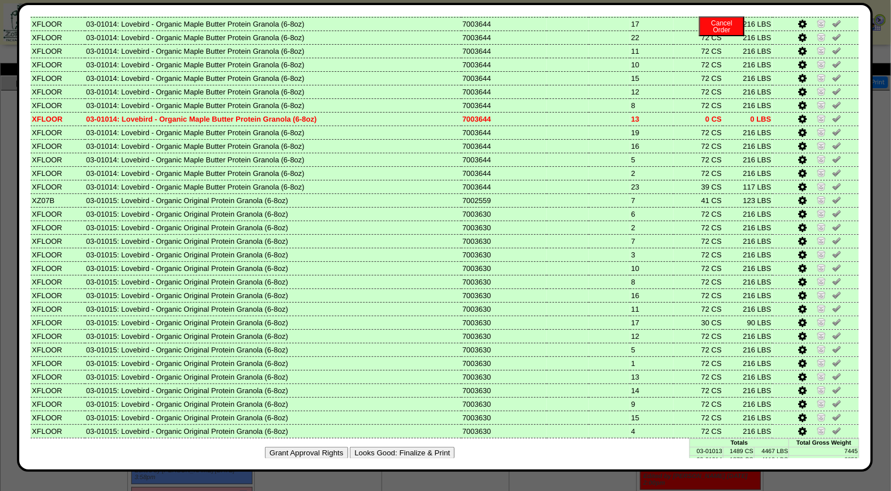
click at [404, 447] on button "Looks Good: Finalize & Print" at bounding box center [402, 453] width 105 height 12
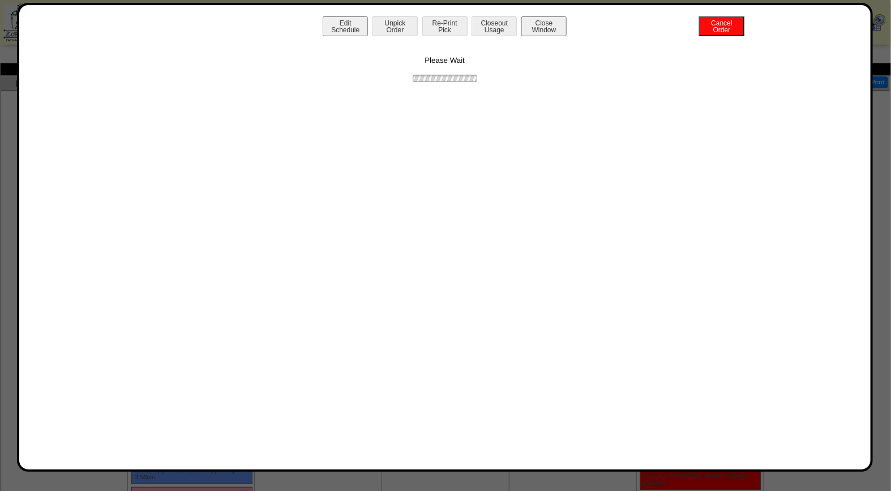
scroll to position [0, 0]
click at [437, 24] on button "Print BOL" at bounding box center [444, 26] width 45 height 20
